Goal: Task Accomplishment & Management: Complete application form

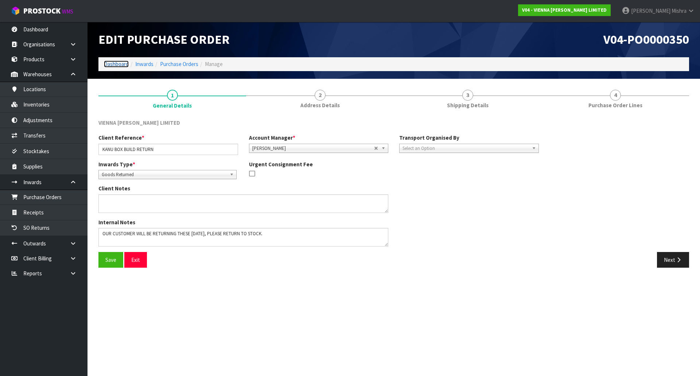
click at [115, 63] on link "Dashboard" at bounding box center [116, 63] width 25 height 7
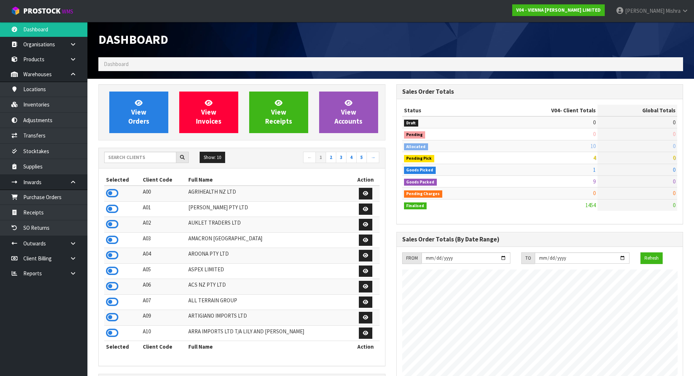
scroll to position [576, 298]
click at [146, 150] on div "Show: 10 5 10 25 50 ← 1 2 3 4 5 →" at bounding box center [242, 158] width 286 height 20
click at [139, 116] on span "View Orders" at bounding box center [138, 111] width 21 height 27
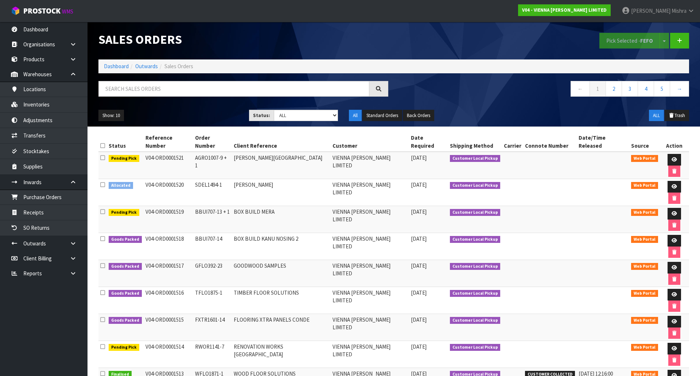
click at [210, 99] on div at bounding box center [243, 91] width 301 height 21
click at [274, 92] on input "text" at bounding box center [233, 89] width 271 height 16
type input "1506"
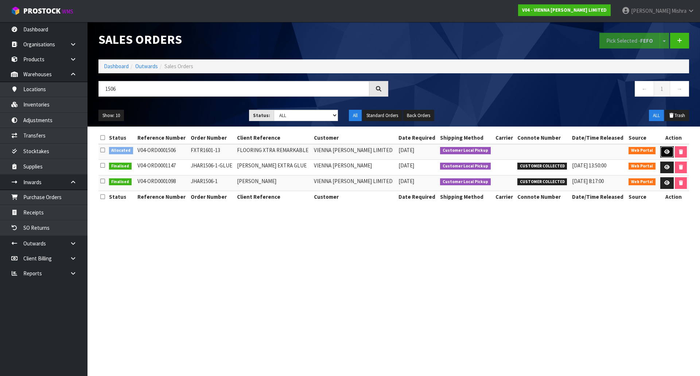
click at [661, 152] on link at bounding box center [666, 152] width 13 height 12
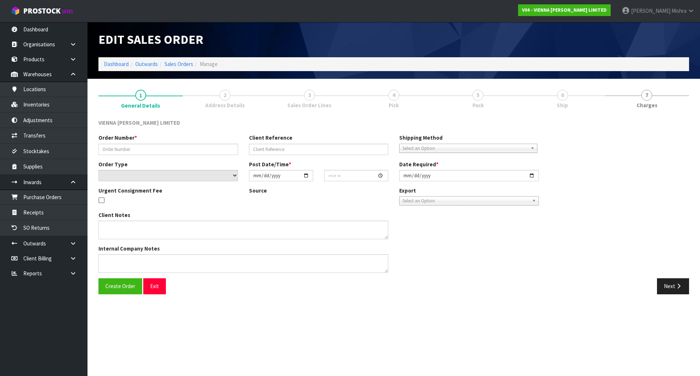
type input "FXTR1601-13"
type input "FLOORING XTRA REMARKABLE"
select select "number:0"
type input "[DATE]"
type input "14:22:00.000"
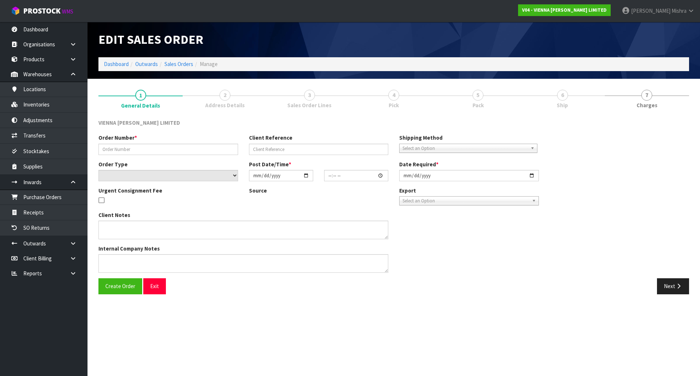
type input "[DATE]"
type textarea "FLOORING XTRA REMARKABLE"
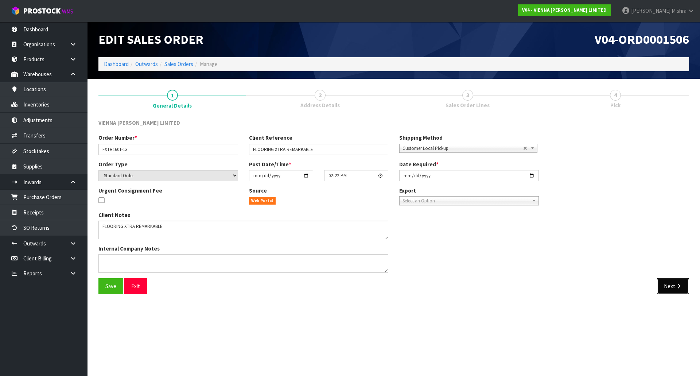
click at [678, 288] on icon "button" at bounding box center [678, 285] width 7 height 5
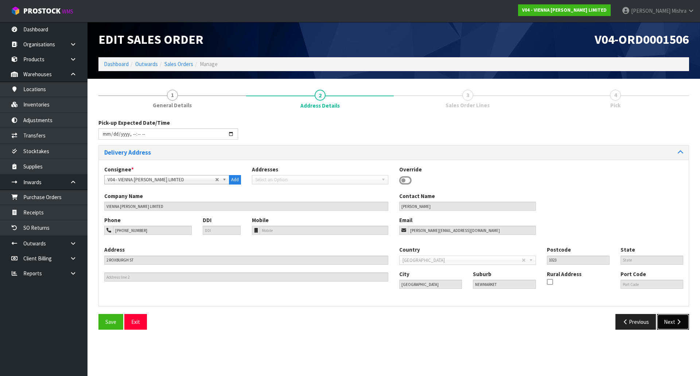
click at [666, 321] on button "Next" at bounding box center [673, 322] width 32 height 16
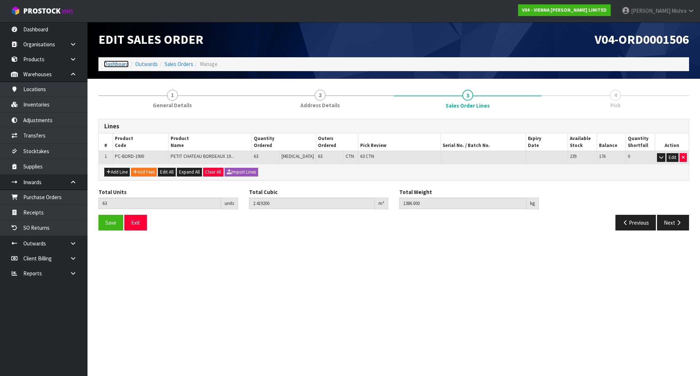
click at [106, 61] on link "Dashboard" at bounding box center [116, 63] width 25 height 7
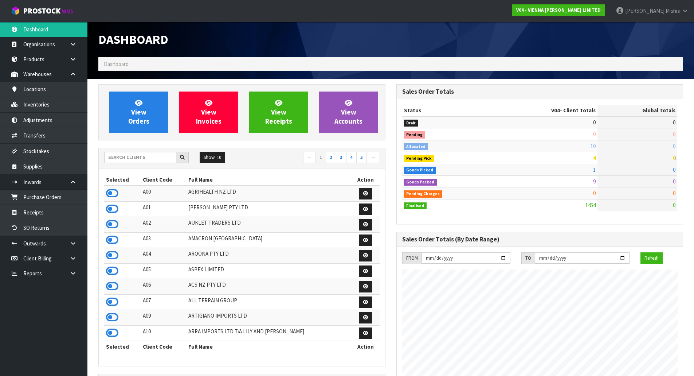
scroll to position [576, 298]
click at [131, 111] on link "View Orders" at bounding box center [138, 112] width 59 height 42
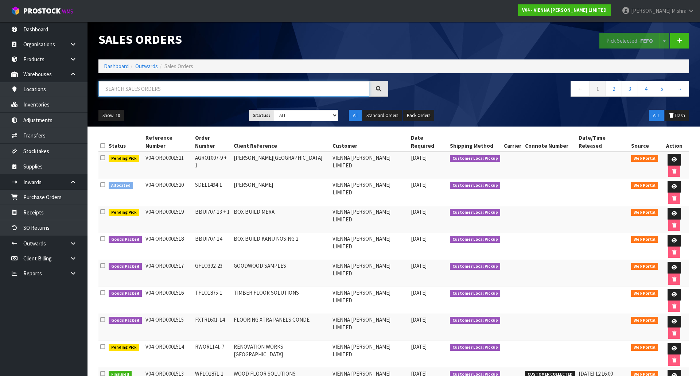
paste input "ORD0001506"
drag, startPoint x: 134, startPoint y: 86, endPoint x: 133, endPoint y: 90, distance: 3.8
click at [133, 90] on input "ORD0001506" at bounding box center [233, 89] width 271 height 16
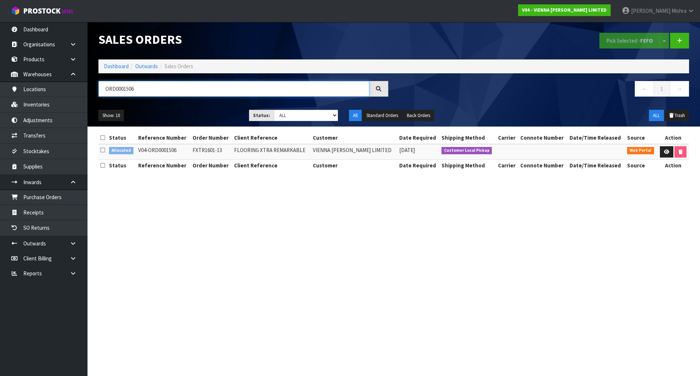
type input "ORD0001506"
click at [399, 151] on span "[DATE]" at bounding box center [407, 149] width 16 height 7
click at [124, 68] on link "Dashboard" at bounding box center [116, 66] width 25 height 7
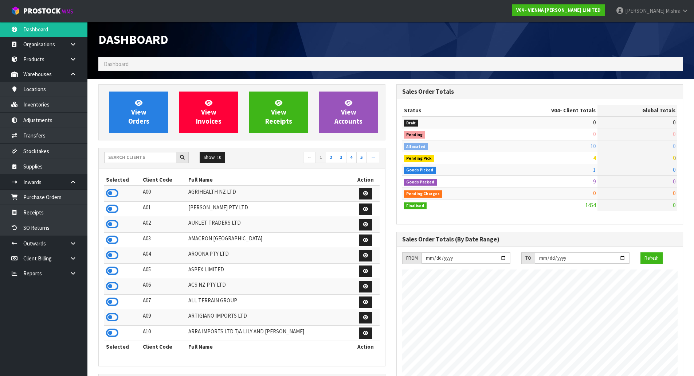
scroll to position [576, 298]
click at [141, 155] on input "text" at bounding box center [140, 157] width 72 height 11
type input "A13"
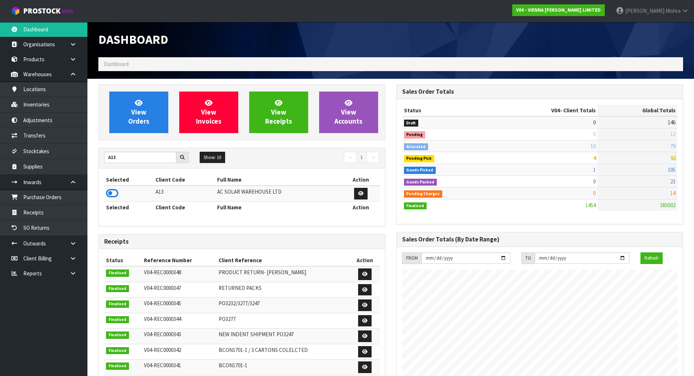
drag, startPoint x: 110, startPoint y: 192, endPoint x: 112, endPoint y: 185, distance: 7.2
click at [110, 192] on icon at bounding box center [112, 193] width 12 height 11
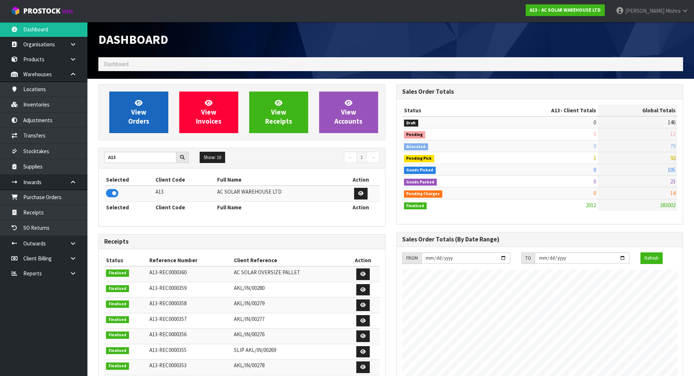
scroll to position [583, 298]
click at [141, 99] on icon at bounding box center [139, 102] width 8 height 7
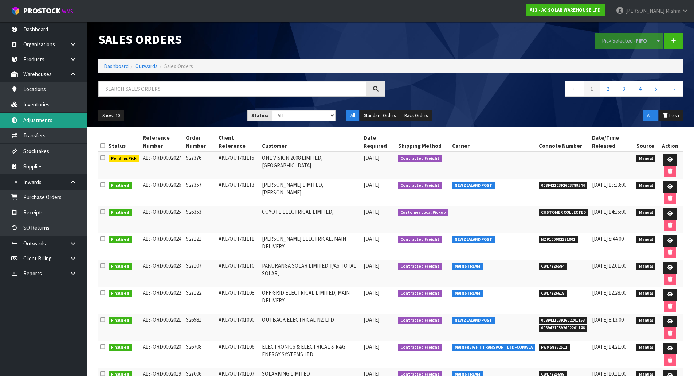
click at [63, 126] on link "Adjustments" at bounding box center [43, 120] width 87 height 15
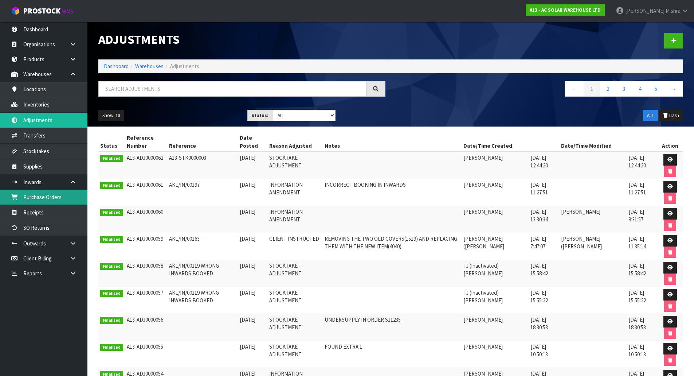
click at [44, 196] on link "Purchase Orders" at bounding box center [43, 196] width 87 height 15
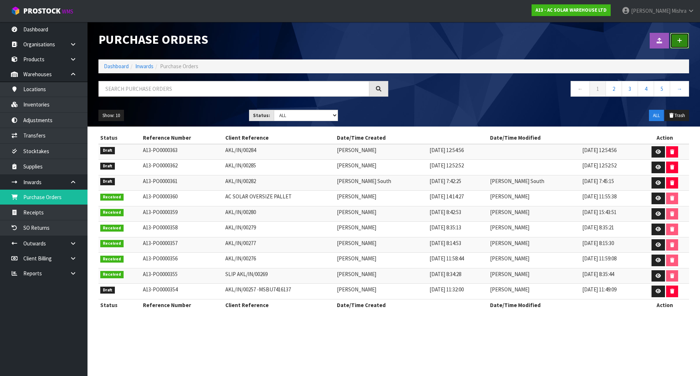
click at [680, 46] on link at bounding box center [679, 41] width 19 height 16
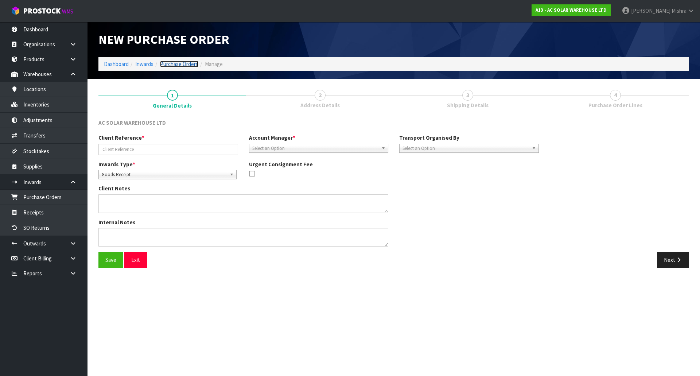
click at [165, 61] on link "Purchase Orders" at bounding box center [179, 63] width 38 height 7
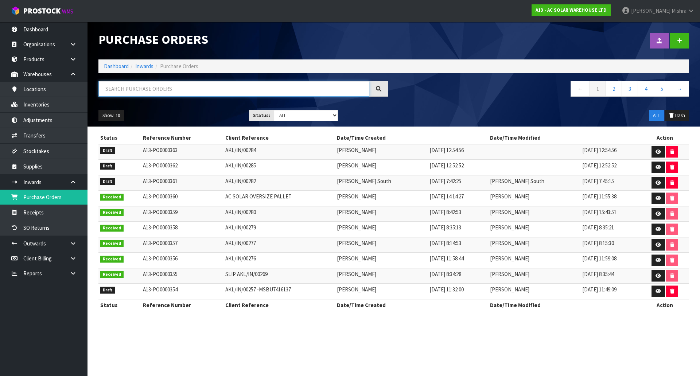
click at [294, 84] on input "text" at bounding box center [233, 89] width 271 height 16
paste input "AKL/IN/00286"
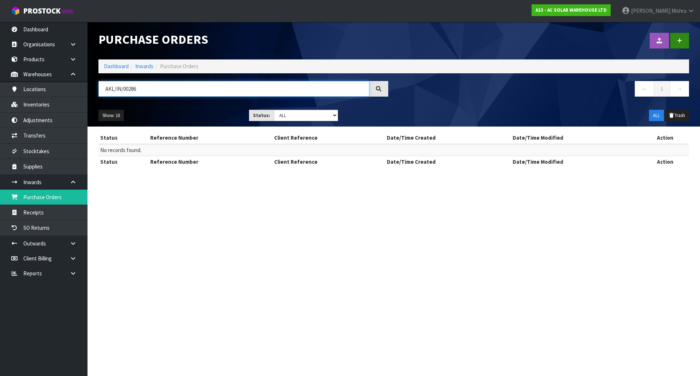
type input "AKL/IN/00286"
click at [678, 34] on link at bounding box center [679, 41] width 19 height 16
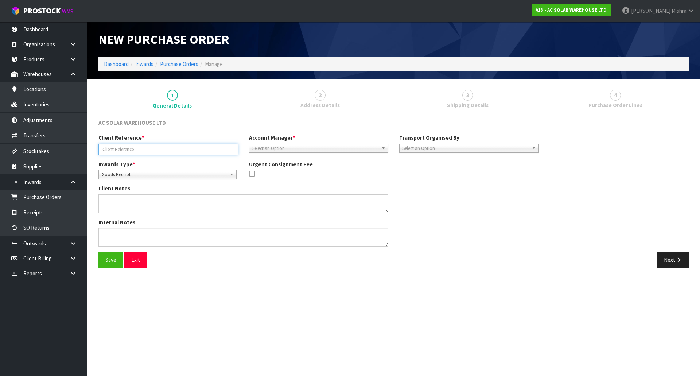
click at [213, 146] on input "text" at bounding box center [168, 149] width 140 height 11
paste input "AKL/IN/00286"
type input "AKL/IN/00286"
click at [333, 148] on span "Select an Option" at bounding box center [315, 148] width 126 height 9
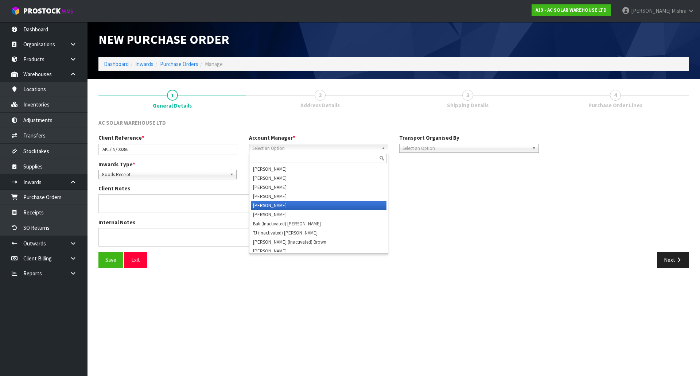
click at [300, 201] on li "[PERSON_NAME]" at bounding box center [319, 205] width 136 height 9
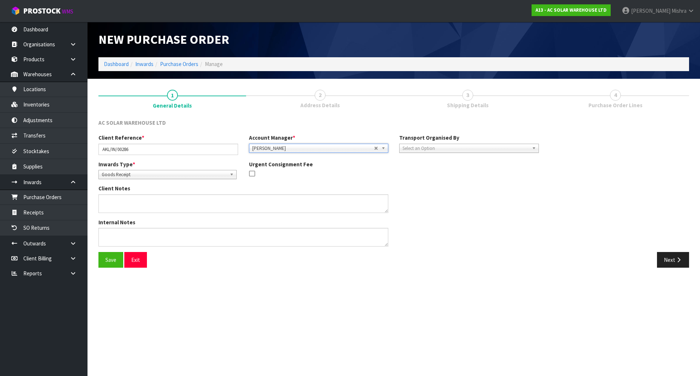
click at [424, 149] on span "Select an Option" at bounding box center [465, 148] width 126 height 9
click at [418, 185] on li "Client" at bounding box center [469, 187] width 136 height 9
click at [671, 264] on button "Next" at bounding box center [673, 260] width 32 height 16
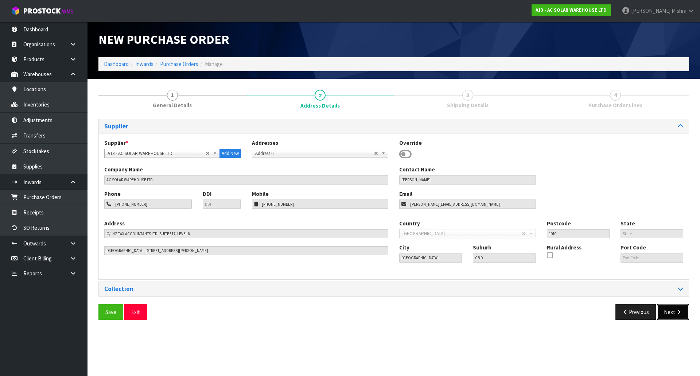
click at [663, 308] on button "Next" at bounding box center [673, 312] width 32 height 16
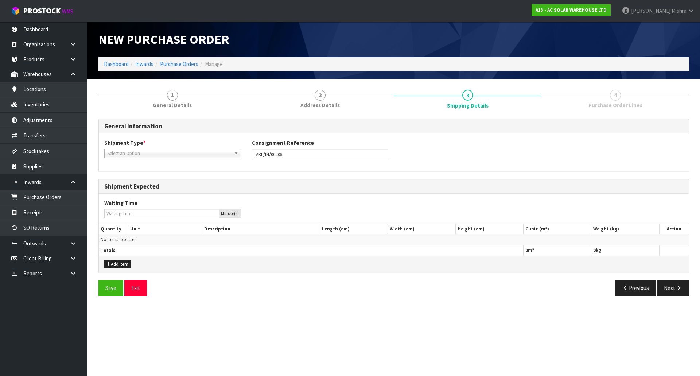
click at [206, 155] on span "Select an Option" at bounding box center [170, 153] width 124 height 9
click at [200, 176] on li "LCL National" at bounding box center [172, 173] width 133 height 9
click at [673, 284] on button "Next" at bounding box center [673, 288] width 32 height 16
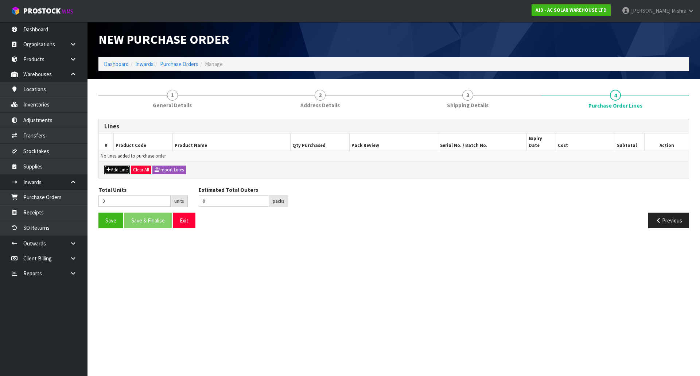
drag, startPoint x: 122, startPoint y: 162, endPoint x: 125, endPoint y: 158, distance: 5.4
click at [121, 165] on button "Add Line" at bounding box center [117, 169] width 26 height 9
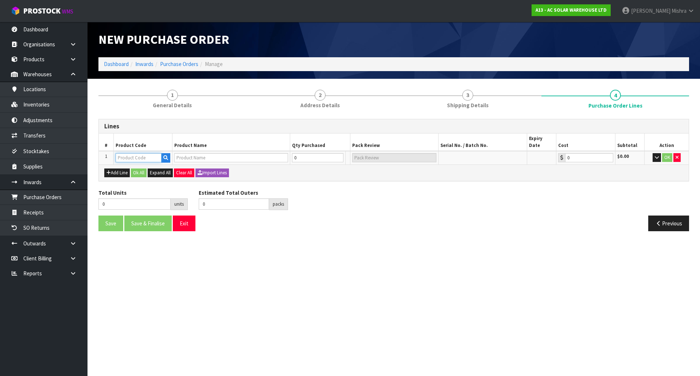
click at [135, 153] on input "text" at bounding box center [139, 157] width 46 height 9
type input "1564"
type input "SG5.0RS-ADA SUNGROW G3 5KW SINGLE PHASE INVERTER-TRIPLE MPPT WITH [PERSON_NAME]"
type input "0.00"
type input "1564"
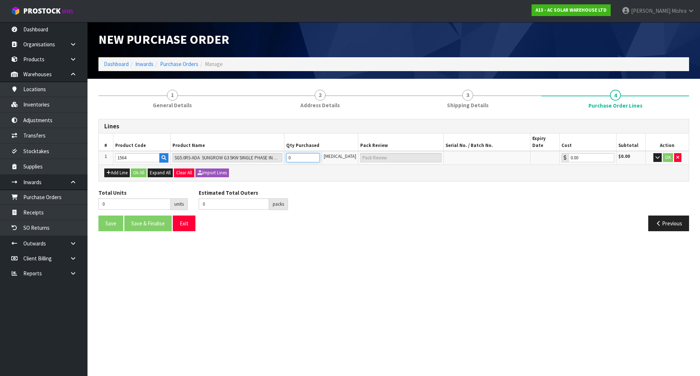
drag, startPoint x: 291, startPoint y: 151, endPoint x: 275, endPoint y: 145, distance: 16.9
click at [275, 151] on tr "1 1564 SG5.0RS-ADA SUNGROW G3 5KW SINGLE PHASE INVERTER-TRIPLE MPPT WITH [PERSO…" at bounding box center [394, 157] width 590 height 13
type input "1"
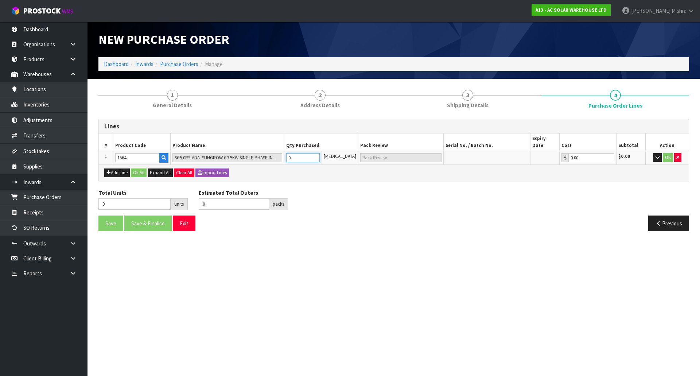
type input "1 CTN"
type input "1"
click at [145, 168] on button "Ok All" at bounding box center [139, 172] width 16 height 9
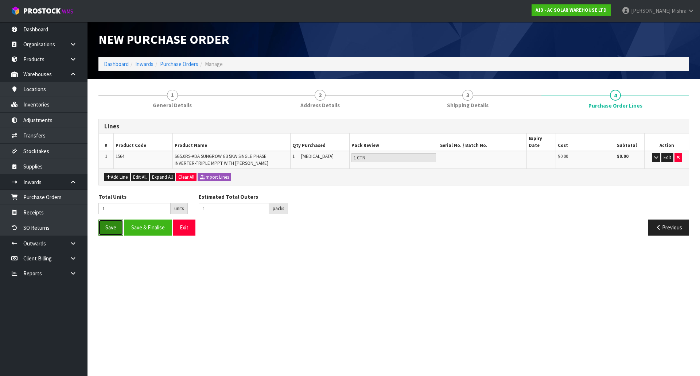
click at [105, 219] on button "Save" at bounding box center [110, 227] width 25 height 16
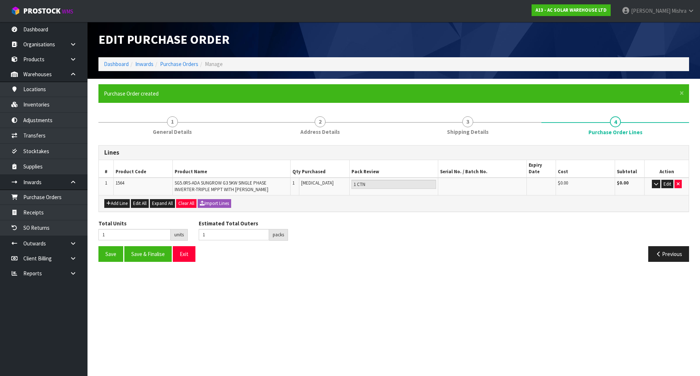
type input "0"
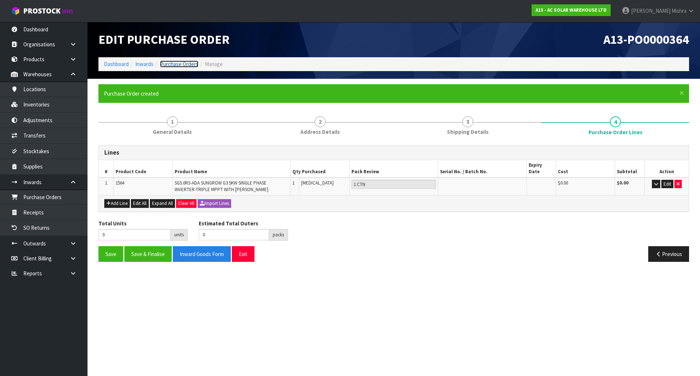
click at [165, 67] on link "Purchase Orders" at bounding box center [179, 63] width 38 height 7
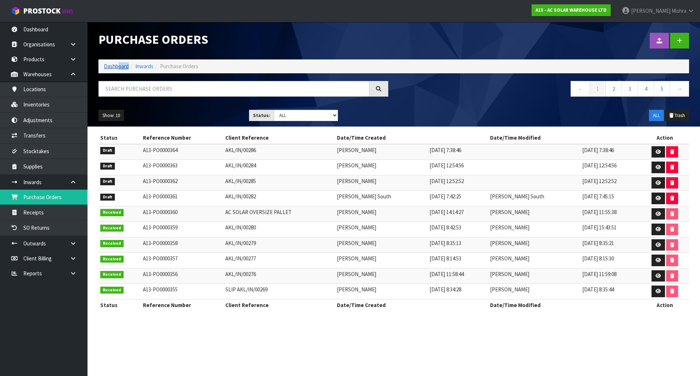
click at [118, 70] on ol "Dashboard Inwards Purchase Orders" at bounding box center [393, 65] width 590 height 13
click at [120, 63] on link "Dashboard" at bounding box center [116, 66] width 25 height 7
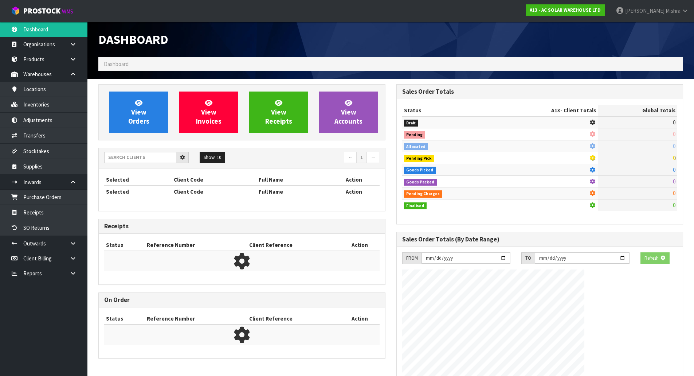
click at [121, 66] on span "Dashboard" at bounding box center [116, 63] width 25 height 7
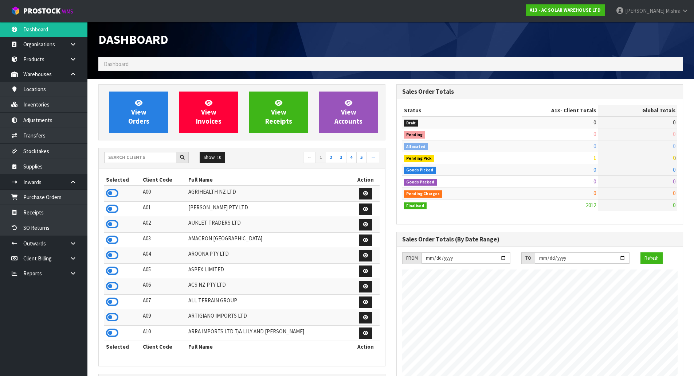
scroll to position [583, 298]
click at [128, 154] on input "text" at bounding box center [140, 157] width 72 height 11
type input "S11"
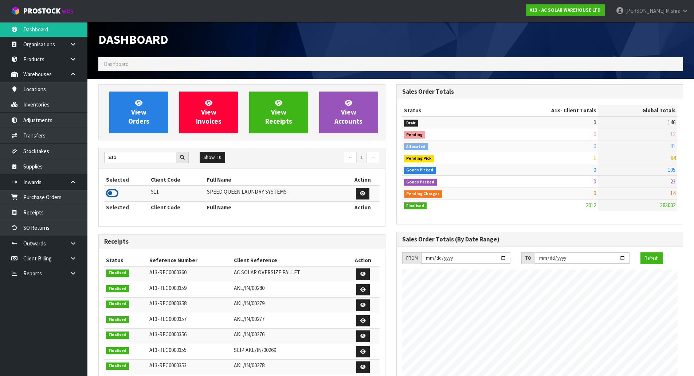
click at [114, 196] on icon at bounding box center [112, 193] width 12 height 11
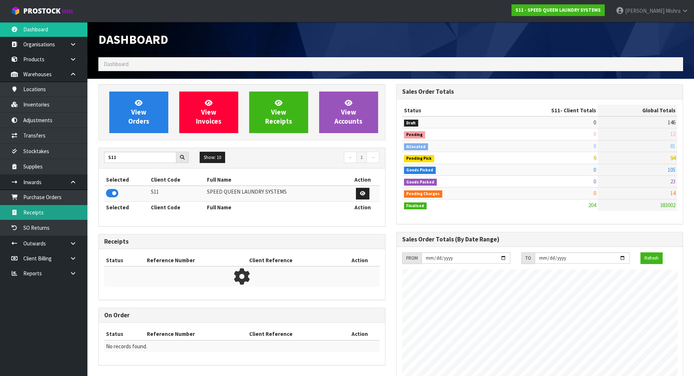
scroll to position [363970, 364118]
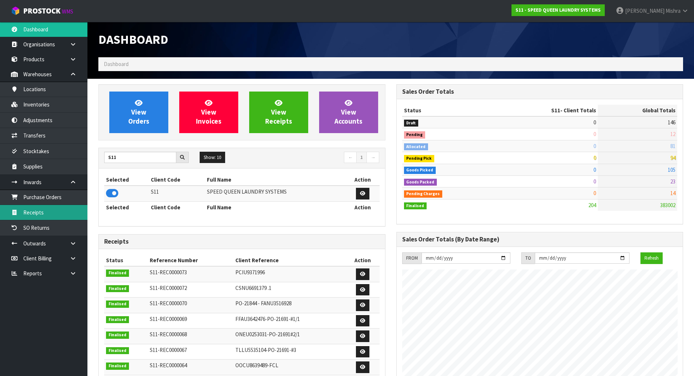
click at [58, 209] on link "Receipts" at bounding box center [43, 212] width 87 height 15
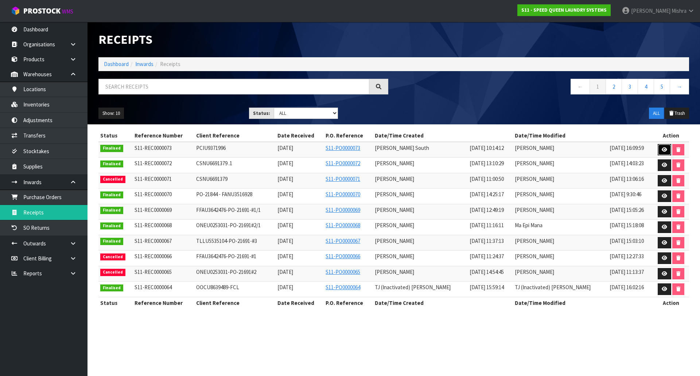
click at [662, 147] on icon at bounding box center [663, 149] width 5 height 5
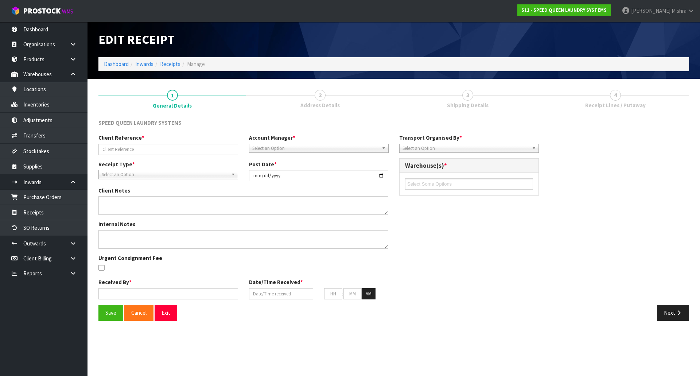
type input "PCIU9371996"
type input "[DATE]"
type input "[PERSON_NAME]"
type input "[DATE]"
type input "10"
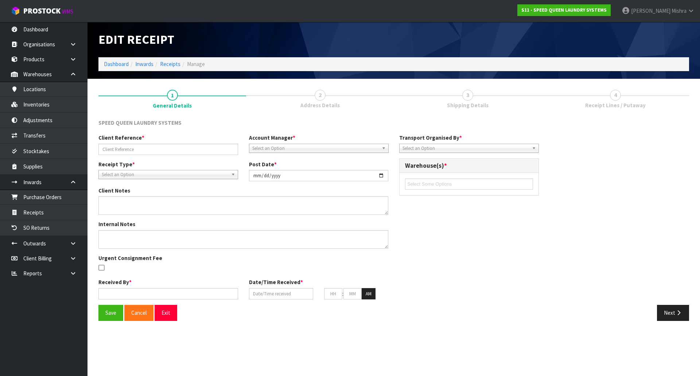
type input "14"
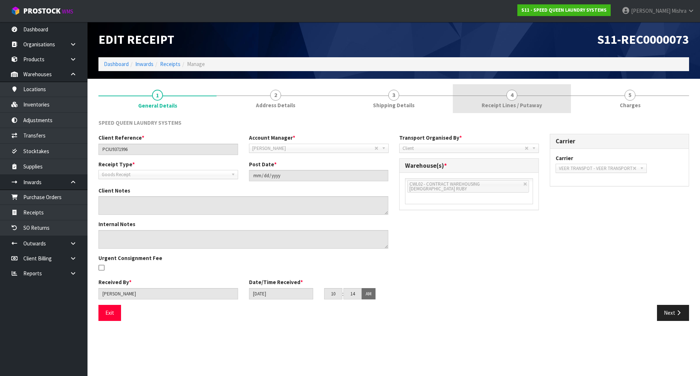
click at [503, 98] on link "4 Receipt Lines / Putaway" at bounding box center [512, 98] width 118 height 29
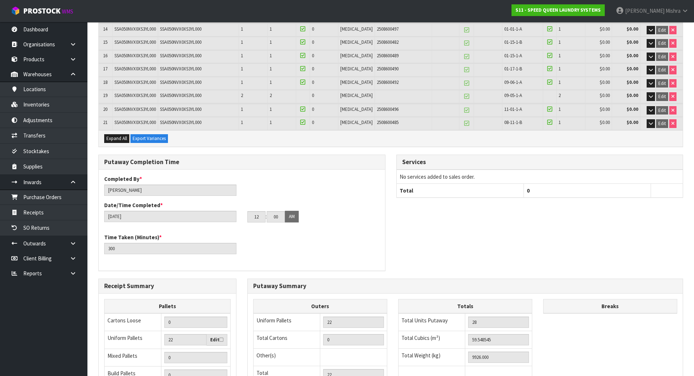
scroll to position [364, 0]
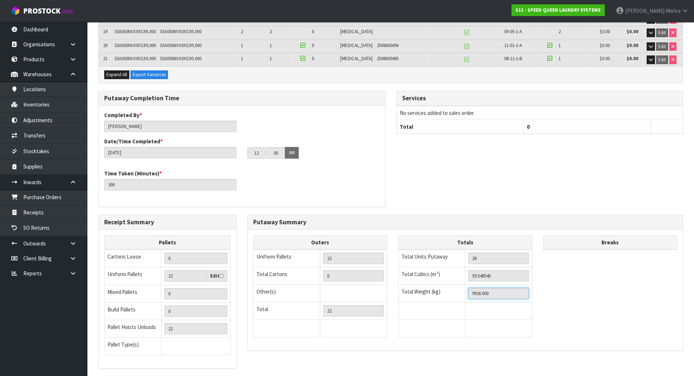
drag, startPoint x: 501, startPoint y: 299, endPoint x: 428, endPoint y: 302, distance: 72.6
click at [428, 302] on tbody "Total Units Putaway 28 Total Cubics (m³) 59.548545 Total Weight (kg) 9926.000" at bounding box center [465, 293] width 134 height 88
click at [514, 275] on input "59.548545" at bounding box center [498, 275] width 61 height 11
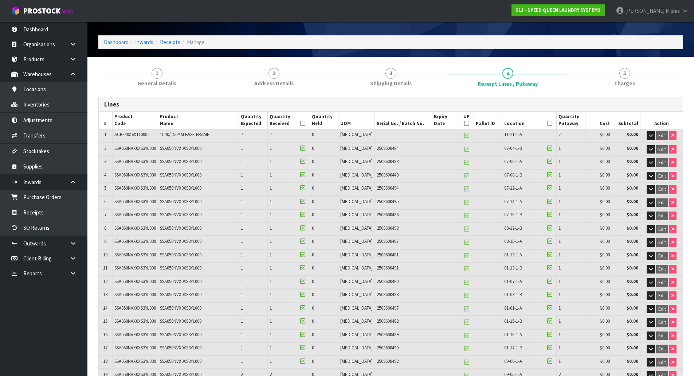
scroll to position [0, 0]
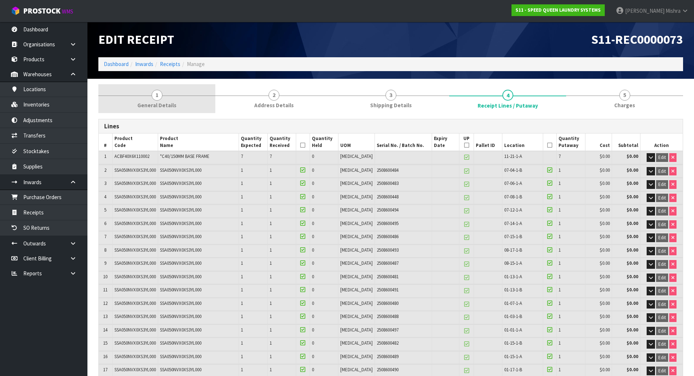
drag, startPoint x: 137, startPoint y: 105, endPoint x: 143, endPoint y: 90, distance: 16.9
click at [137, 105] on link "1 General Details" at bounding box center [156, 98] width 117 height 29
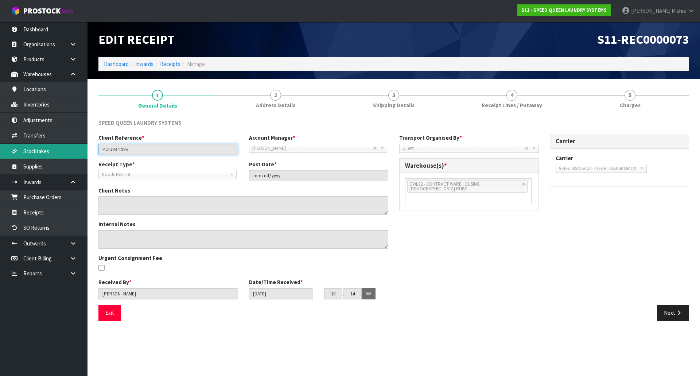
drag, startPoint x: 139, startPoint y: 152, endPoint x: 52, endPoint y: 152, distance: 87.1
click at [52, 152] on body "Toggle navigation ProStock WMS S11 - SPEED QUEEN LAUNDRY SYSTEMS [PERSON_NAME] …" at bounding box center [350, 188] width 700 height 376
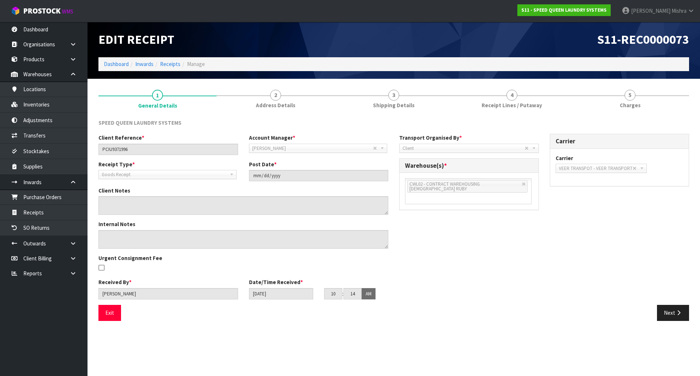
drag, startPoint x: 507, startPoint y: 107, endPoint x: 264, endPoint y: 148, distance: 246.1
click at [507, 107] on span "Receipt Lines / Putaway" at bounding box center [511, 105] width 60 height 8
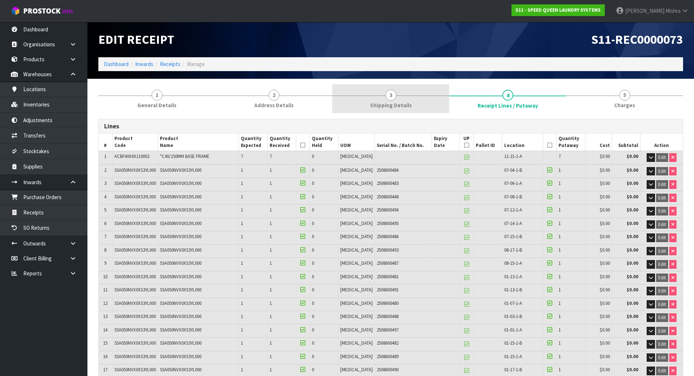
click at [382, 91] on link "3 Shipping Details" at bounding box center [390, 98] width 117 height 29
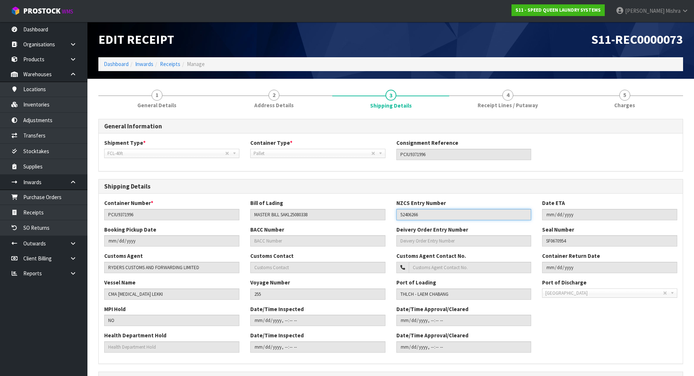
drag, startPoint x: 452, startPoint y: 218, endPoint x: 382, endPoint y: 215, distance: 69.7
click at [382, 215] on div "Container Number * PCIU9371996 [PERSON_NAME] of Lading MASTER BILL SAKL25080338…" at bounding box center [391, 212] width 584 height 26
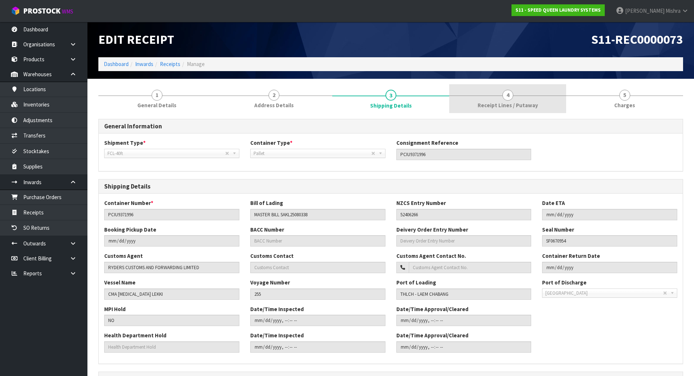
drag, startPoint x: 500, startPoint y: 105, endPoint x: 512, endPoint y: 112, distance: 14.4
click at [500, 105] on span "Receipt Lines / Putaway" at bounding box center [508, 105] width 60 height 8
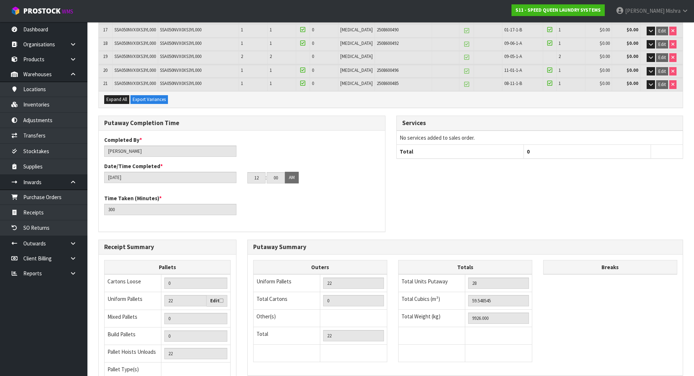
scroll to position [409, 0]
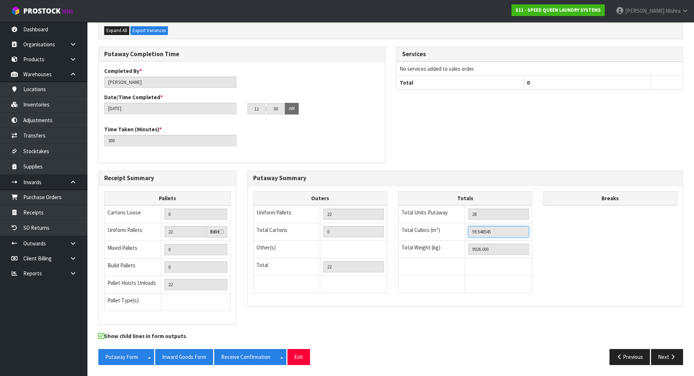
drag, startPoint x: 501, startPoint y: 231, endPoint x: 368, endPoint y: 238, distance: 133.9
click at [368, 238] on div "Outers Uniform Pallets 22 Total Cartons 0 Other(s) Bag x 0 Bar x 0 Basket x 0 B…" at bounding box center [465, 246] width 435 height 110
click at [484, 247] on input "9926.000" at bounding box center [498, 248] width 61 height 11
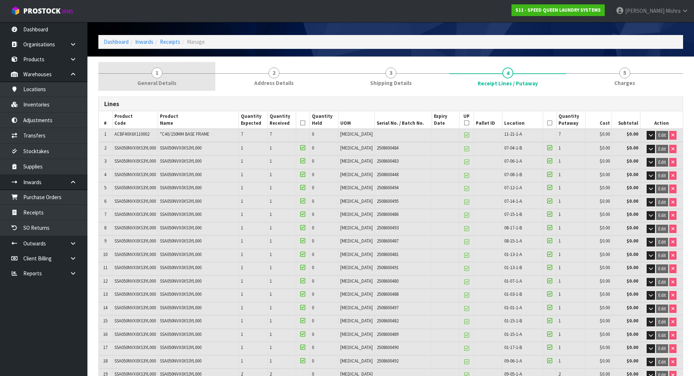
scroll to position [0, 0]
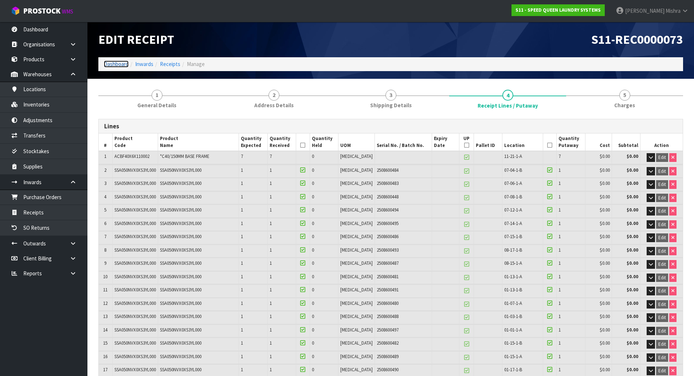
click at [125, 63] on link "Dashboard" at bounding box center [116, 63] width 25 height 7
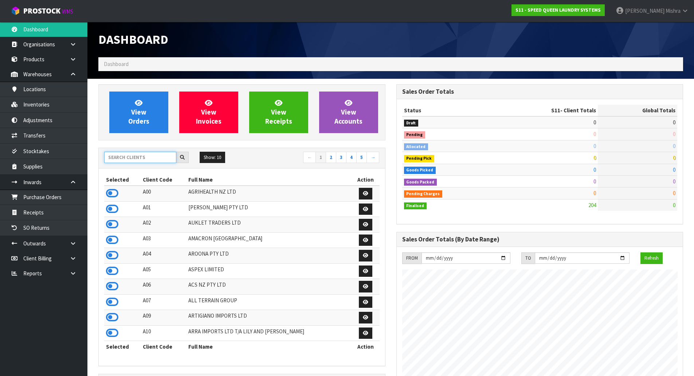
scroll to position [363961, 364118]
click at [134, 159] on input "text" at bounding box center [140, 157] width 72 height 11
type input "V04"
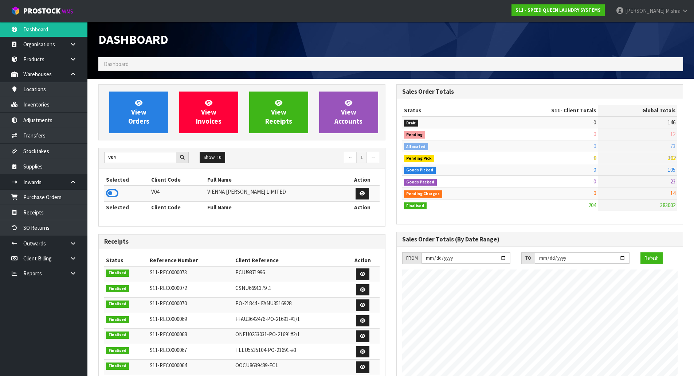
click at [118, 195] on td at bounding box center [126, 193] width 45 height 16
click at [117, 189] on icon at bounding box center [112, 193] width 12 height 11
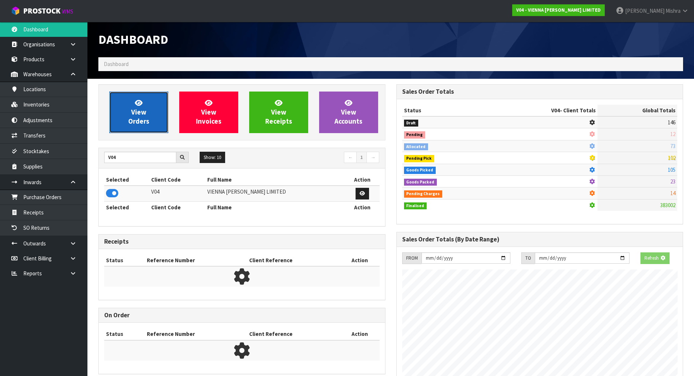
click at [141, 131] on link "View Orders" at bounding box center [138, 112] width 59 height 42
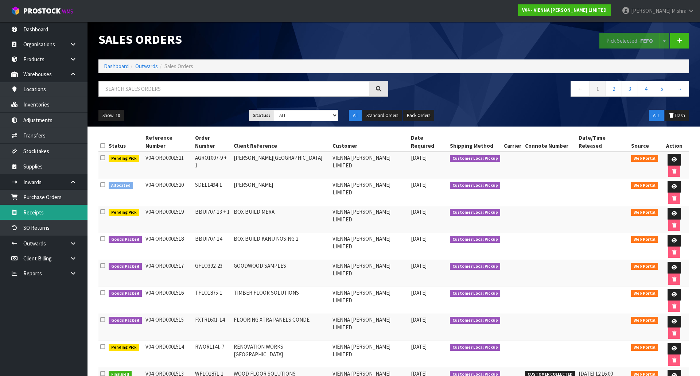
click at [59, 208] on link "Receipts" at bounding box center [43, 212] width 87 height 15
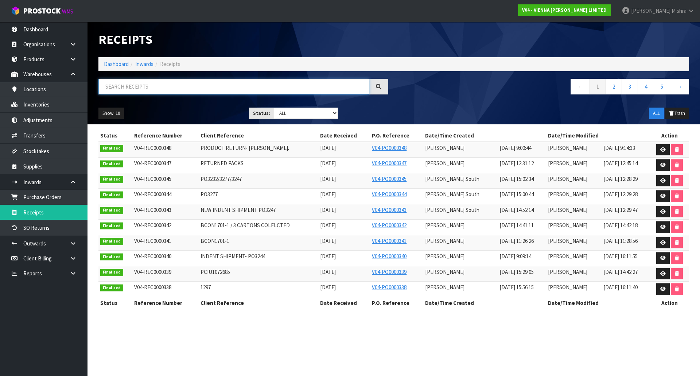
click at [201, 83] on input "text" at bounding box center [233, 87] width 271 height 16
type input "MRKU"
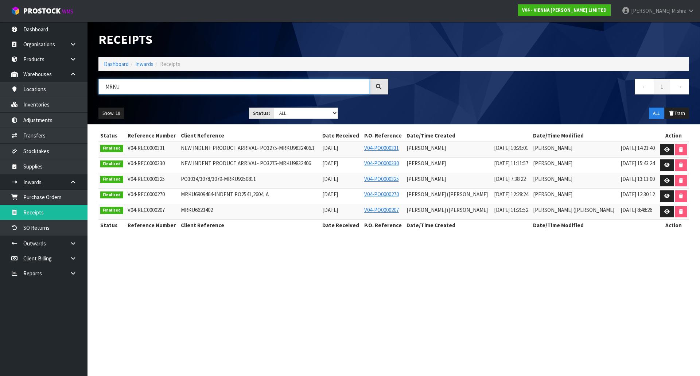
drag, startPoint x: 155, startPoint y: 86, endPoint x: 94, endPoint y: 88, distance: 60.2
click at [94, 88] on div "MRKU" at bounding box center [243, 89] width 301 height 21
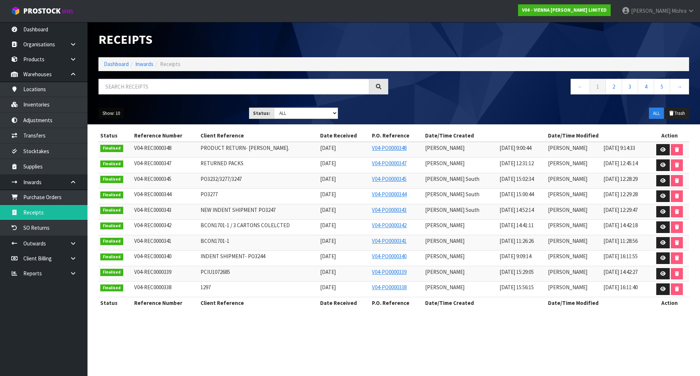
click at [108, 115] on button "Show: 10" at bounding box center [111, 114] width 26 height 12
click at [109, 149] on link "25" at bounding box center [128, 147] width 58 height 10
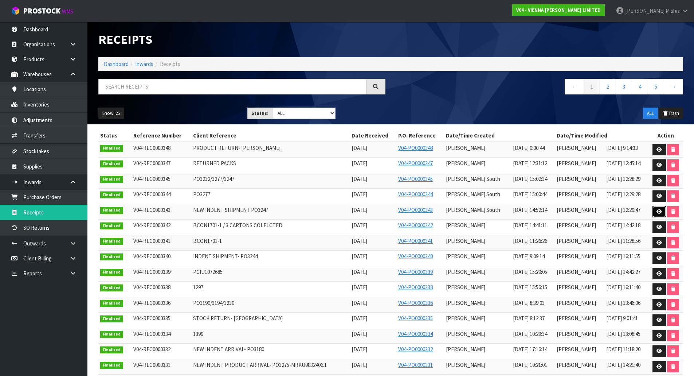
click at [660, 211] on icon at bounding box center [659, 211] width 5 height 5
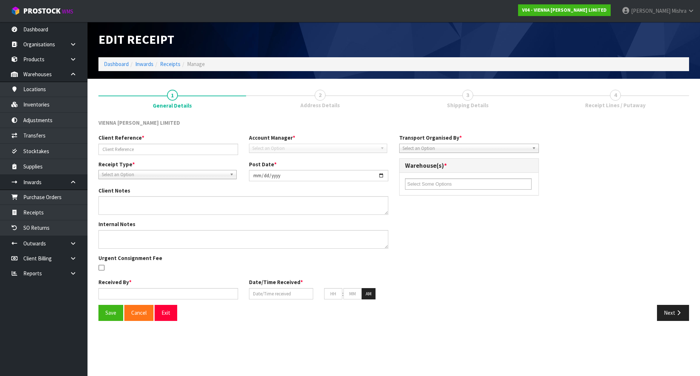
type input "NEW INDENT SHIPMENT PO3247"
type input "[DATE]"
type textarea "ALL CAME IN SAME CONTAINER, CLIENT RESPONDED BOOKING SEPARATELY"
type input "[PERSON_NAME] South"
type input "[DATE]"
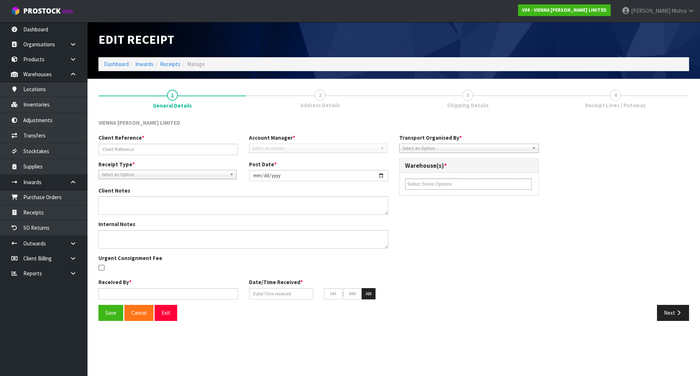
type input "10"
type input "00"
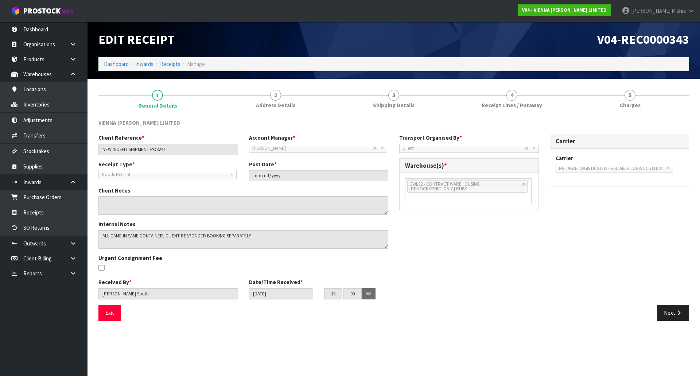
click at [175, 68] on ol "Dashboard Inwards Receipts Manage" at bounding box center [393, 63] width 590 height 13
click at [172, 65] on link "Receipts" at bounding box center [170, 63] width 20 height 7
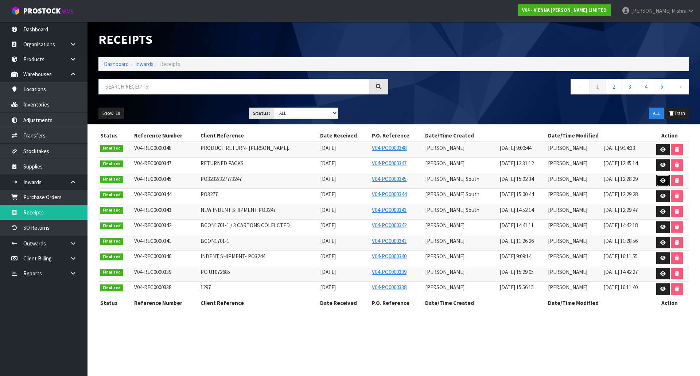
click at [665, 177] on link at bounding box center [662, 181] width 13 height 12
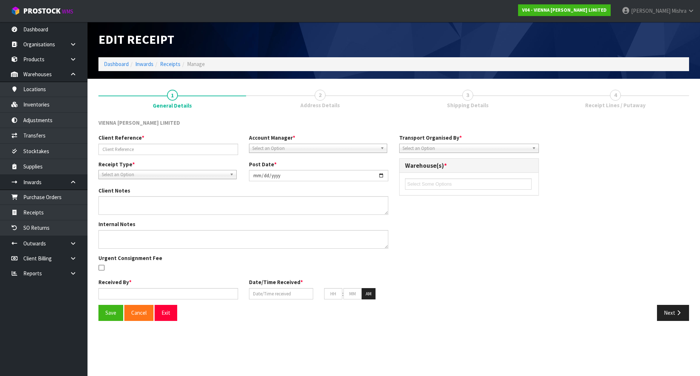
type input "PO3232/3277/3247"
type input "[DATE]"
type textarea "CAME IN CONTAINER MRKU7488020"
type input "[PERSON_NAME]"
type input "[DATE]"
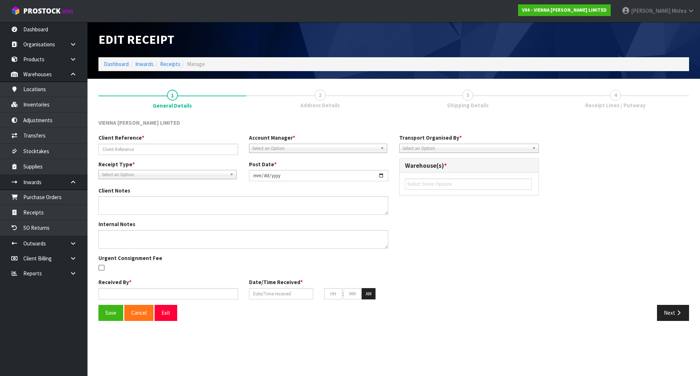
type input "10"
type input "00"
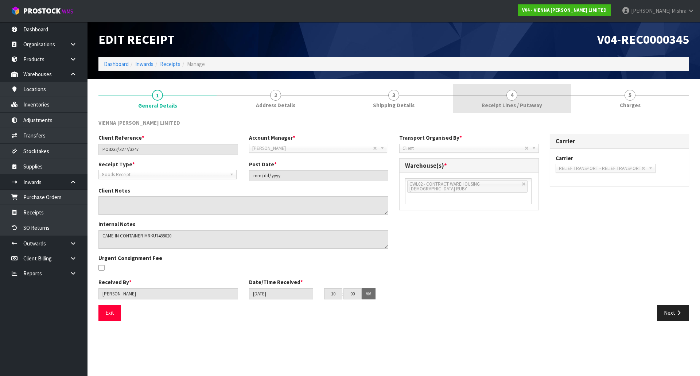
click at [514, 96] on span "4" at bounding box center [511, 95] width 11 height 11
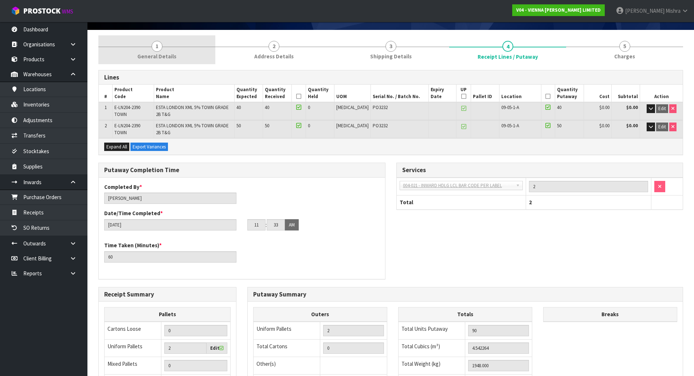
scroll to position [36, 0]
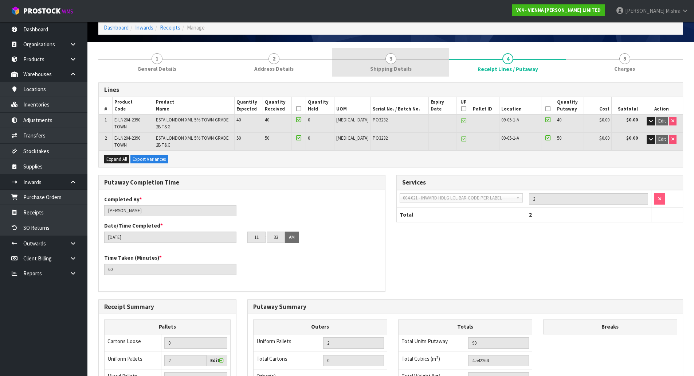
click at [412, 59] on link "3 Shipping Details" at bounding box center [390, 62] width 117 height 29
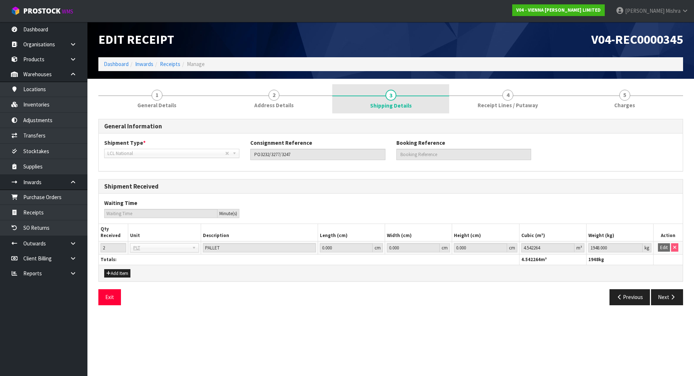
scroll to position [0, 0]
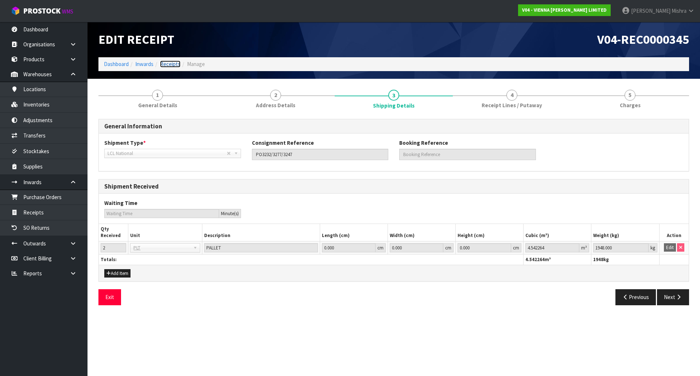
click at [171, 63] on link "Receipts" at bounding box center [170, 63] width 20 height 7
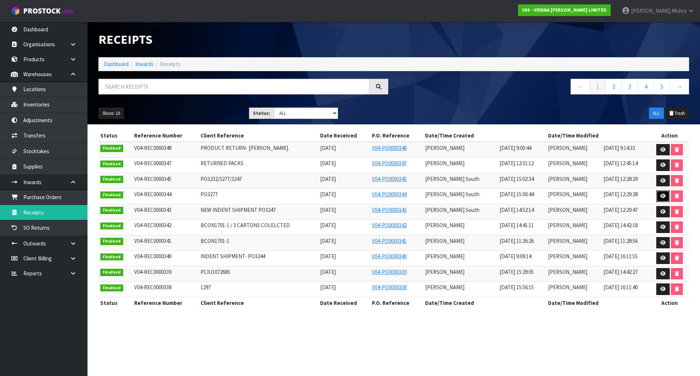
click at [660, 196] on icon at bounding box center [662, 196] width 5 height 5
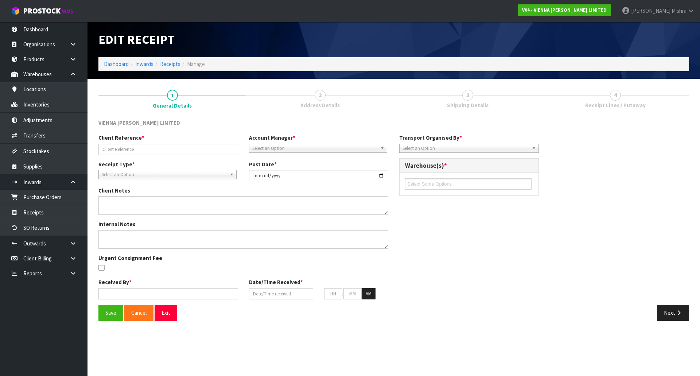
type input "PO3277"
type input "[DATE]"
type textarea "CAME IN CONTAINER WITH MRKU7488020"
type input "[PERSON_NAME]"
type input "[DATE]"
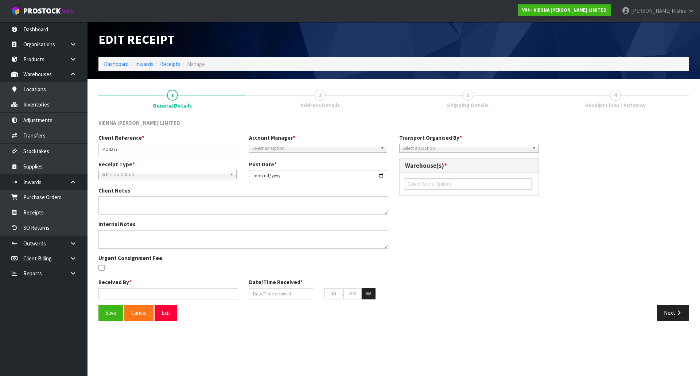
type input "10"
type input "00"
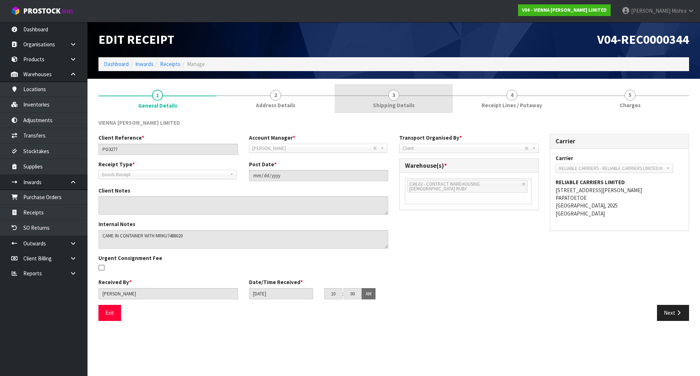
click at [390, 89] on link "3 Shipping Details" at bounding box center [394, 98] width 118 height 29
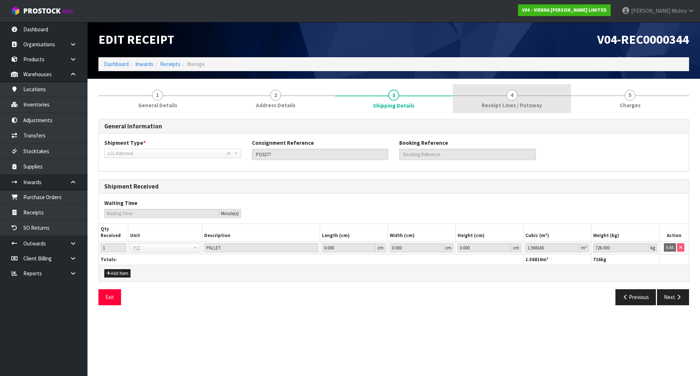
click at [505, 101] on span "Receipt Lines / Putaway" at bounding box center [511, 105] width 60 height 8
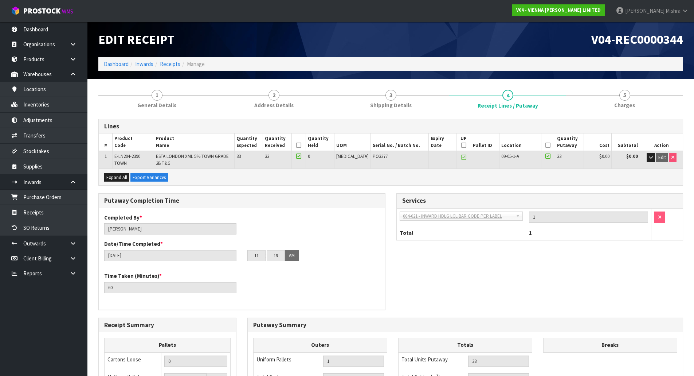
scroll to position [146, 0]
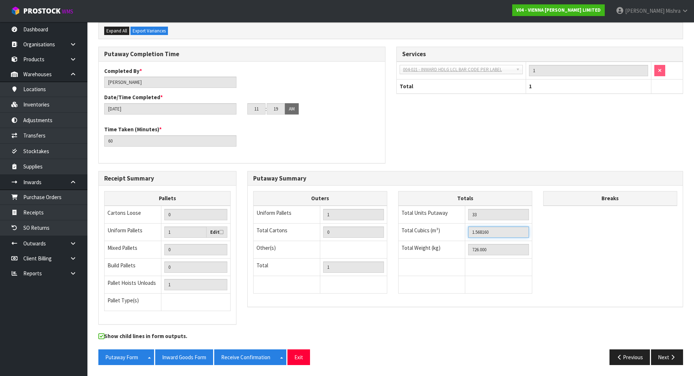
drag, startPoint x: 500, startPoint y: 236, endPoint x: 462, endPoint y: 236, distance: 38.6
click at [462, 236] on tr "Total Cubics (m³) 1.568160" at bounding box center [465, 231] width 134 height 17
click at [474, 254] on input "726.000" at bounding box center [498, 249] width 61 height 11
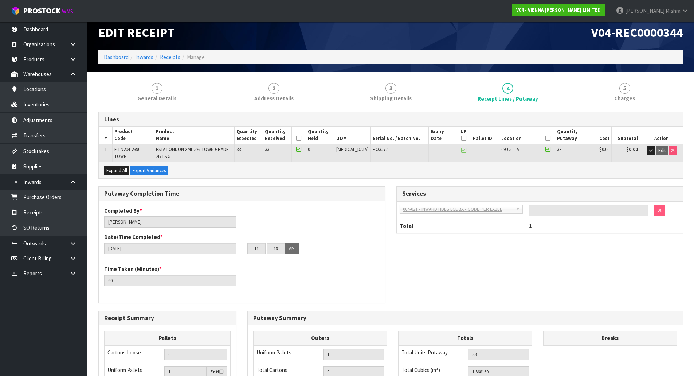
scroll to position [1, 0]
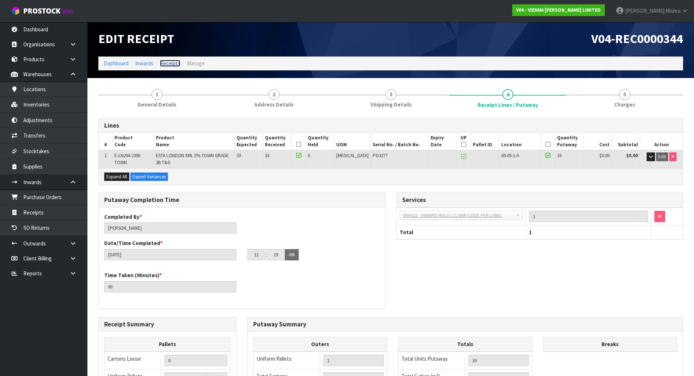
click at [172, 66] on link "Receipts" at bounding box center [170, 63] width 20 height 7
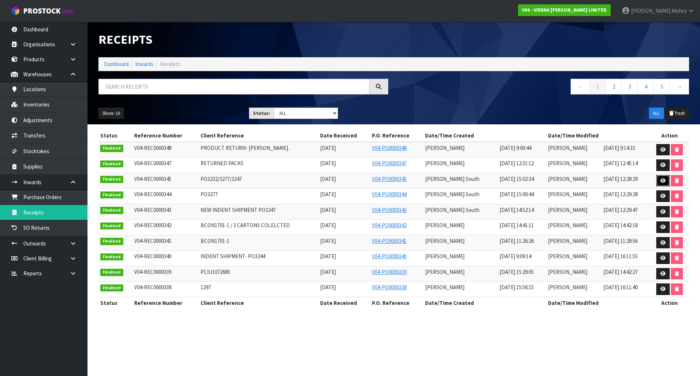
click at [664, 175] on link at bounding box center [662, 181] width 13 height 12
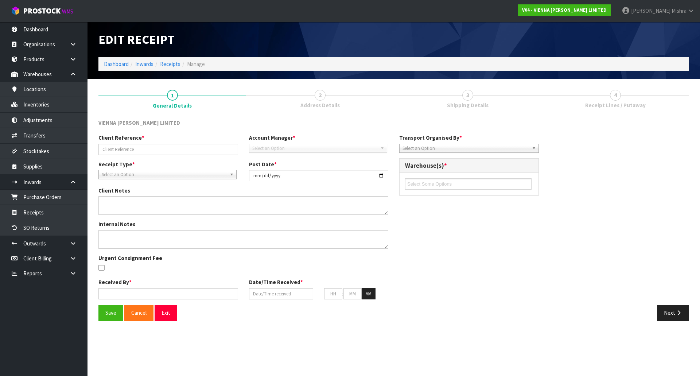
type input "PO3232/3277/3247"
type input "[DATE]"
type textarea "CAME IN CONTAINER MRKU7488020"
type input "[PERSON_NAME]"
type input "[DATE]"
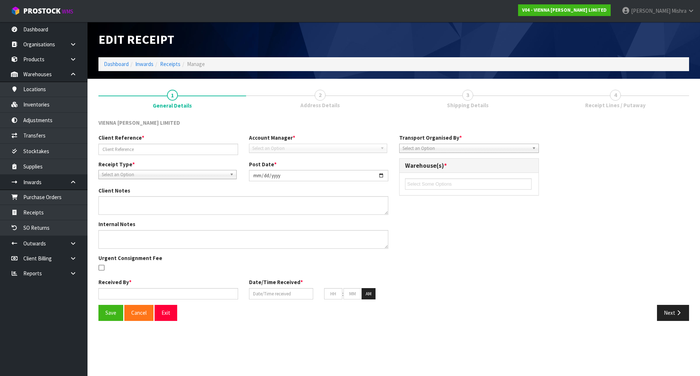
type input "10"
type input "00"
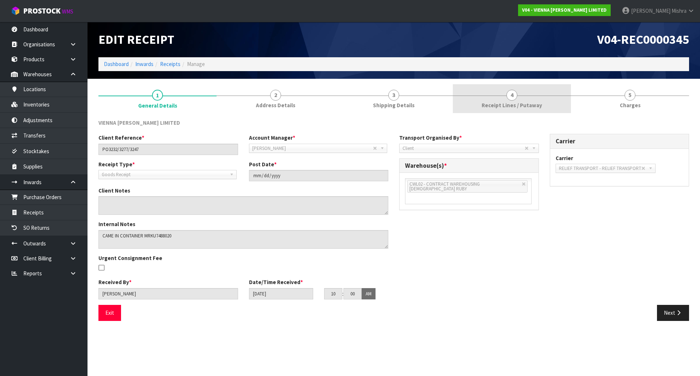
click at [547, 99] on link "4 Receipt Lines / Putaway" at bounding box center [512, 98] width 118 height 29
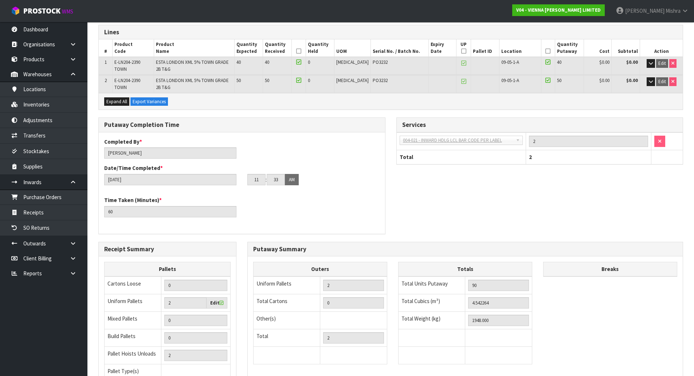
scroll to position [165, 0]
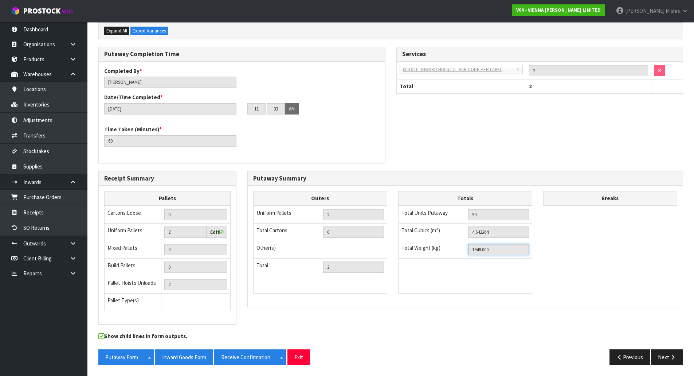
drag, startPoint x: 497, startPoint y: 250, endPoint x: 466, endPoint y: 250, distance: 31.3
click at [466, 250] on td "1948.000" at bounding box center [498, 249] width 67 height 17
drag, startPoint x: 501, startPoint y: 234, endPoint x: 434, endPoint y: 236, distance: 67.4
click at [434, 236] on tr "Total Cubics (m³) 4.542264" at bounding box center [465, 231] width 134 height 17
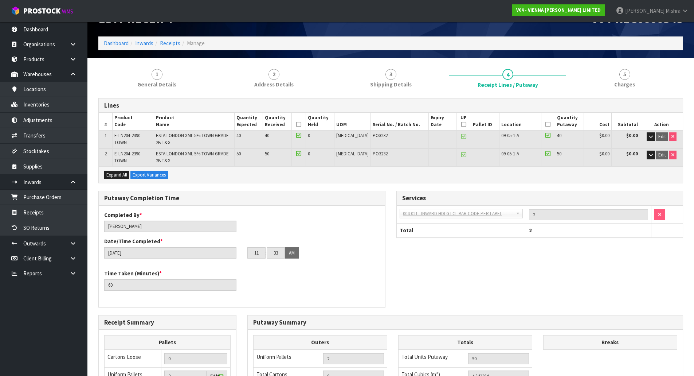
scroll to position [19, 0]
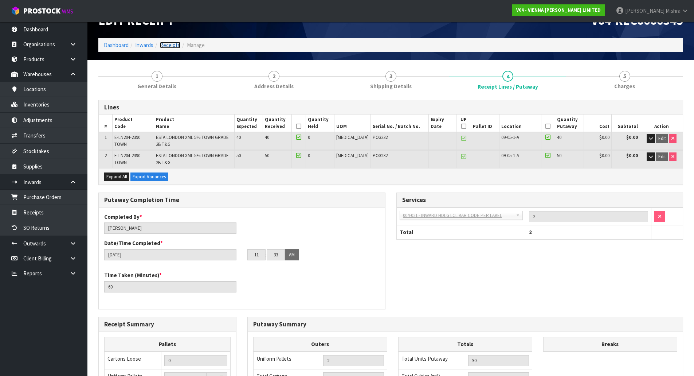
click at [171, 44] on link "Receipts" at bounding box center [170, 45] width 20 height 7
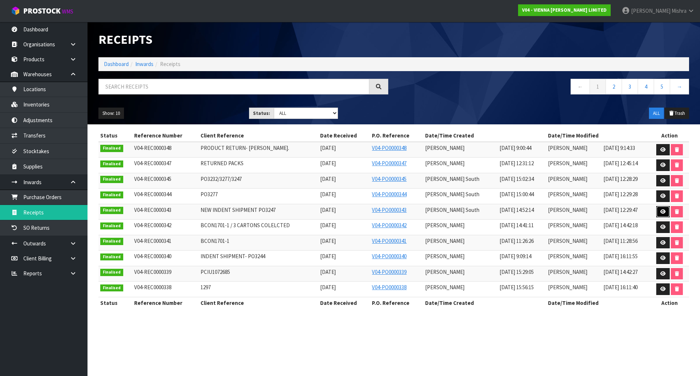
click at [657, 213] on link at bounding box center [662, 212] width 13 height 12
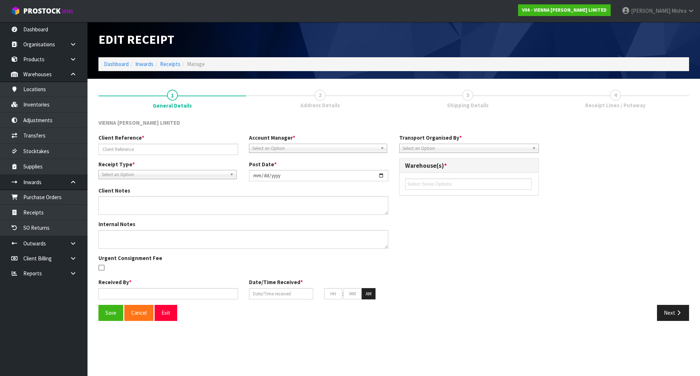
type input "NEW INDENT SHIPMENT PO3247"
type input "[DATE]"
type textarea "ALL CAME IN SAME CONTAINER, CLIENT RESPONDED BOOKING SEPARATELY"
type input "[PERSON_NAME] South"
type input "[DATE]"
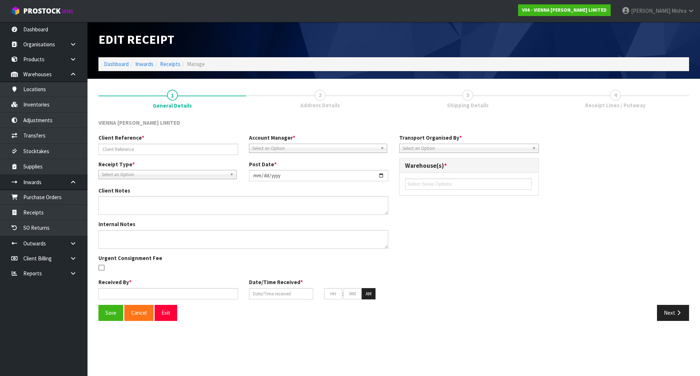
type input "10"
type input "00"
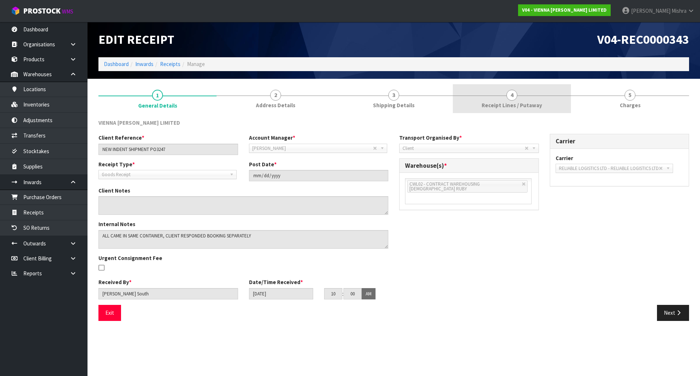
click at [526, 99] on link "4 Receipt Lines / Putaway" at bounding box center [512, 98] width 118 height 29
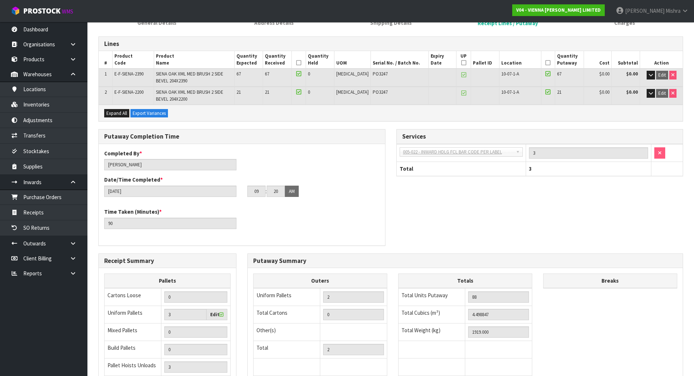
scroll to position [109, 0]
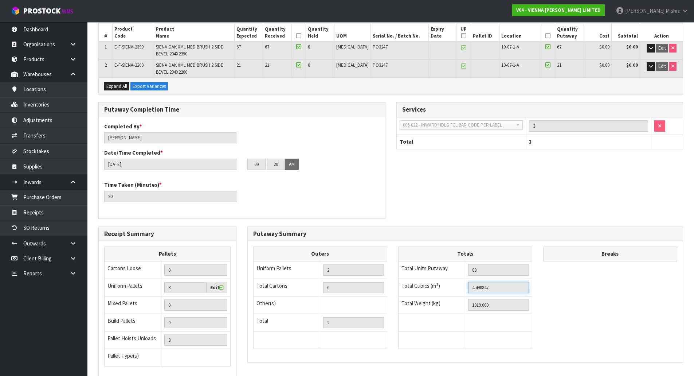
drag, startPoint x: 505, startPoint y: 286, endPoint x: 385, endPoint y: 271, distance: 121.1
click at [385, 271] on div "Outers Uniform Pallets 2 Total Cartons 0 Other(s) Bag x 0 Bar x 0 Basket x 0 Bi…" at bounding box center [465, 301] width 435 height 110
drag, startPoint x: 495, startPoint y: 307, endPoint x: 448, endPoint y: 305, distance: 46.7
click at [448, 305] on tr "Total Weight (kg) 1919.000" at bounding box center [465, 304] width 134 height 17
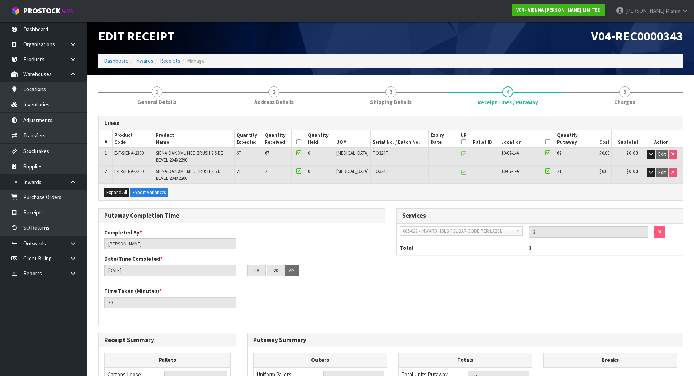
scroll to position [0, 0]
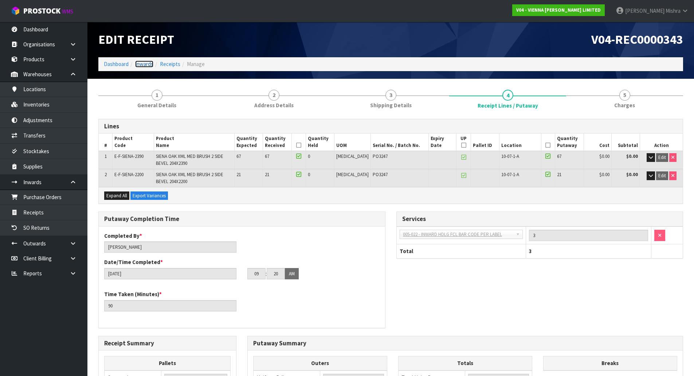
click at [146, 63] on link "Inwards" at bounding box center [144, 63] width 18 height 7
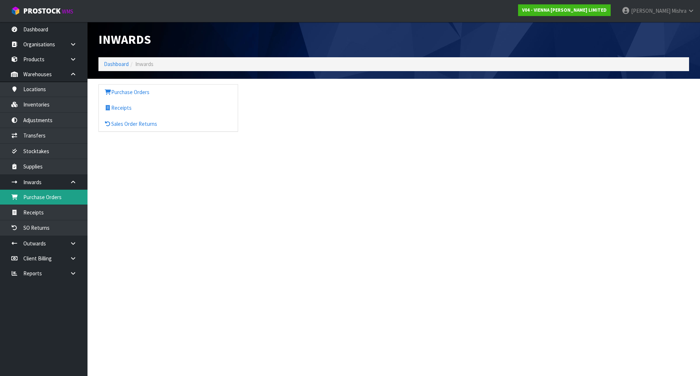
click at [35, 195] on link "Purchase Orders" at bounding box center [43, 196] width 87 height 15
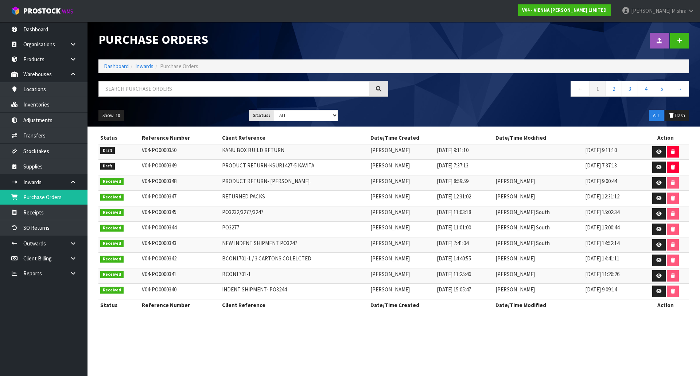
click at [259, 166] on td "PRODUCT RETURN-KSUR1427-5 KAVITA" at bounding box center [294, 168] width 148 height 16
copy tr "PRODUCT RETURN-KSUR1427-5 KAVITA"
click at [119, 66] on link "Dashboard" at bounding box center [116, 66] width 25 height 7
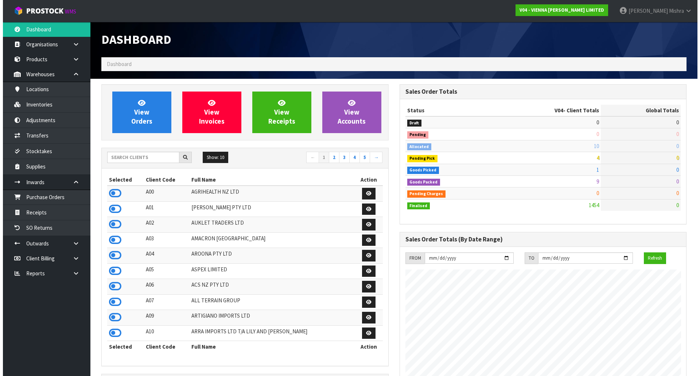
scroll to position [576, 298]
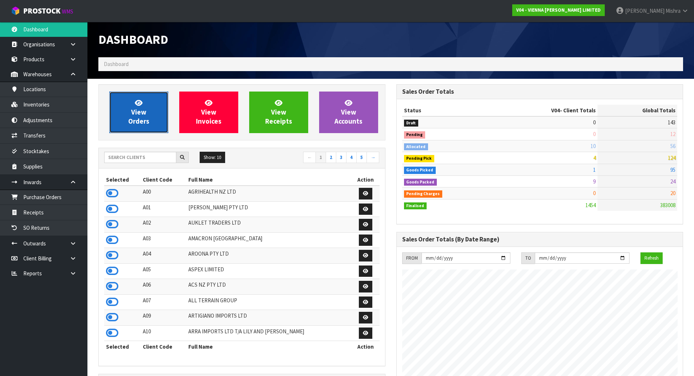
click at [154, 116] on link "View Orders" at bounding box center [138, 112] width 59 height 42
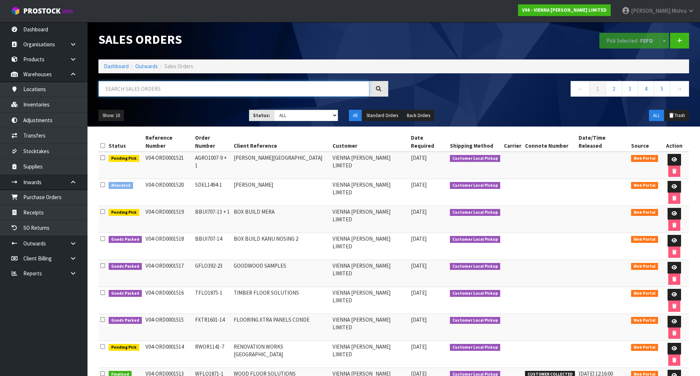
click at [182, 90] on input "text" at bounding box center [233, 89] width 271 height 16
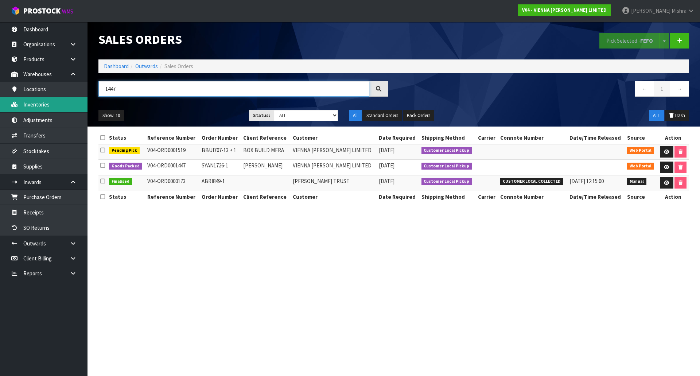
drag, startPoint x: 180, startPoint y: 90, endPoint x: 78, endPoint y: 98, distance: 102.0
click at [78, 98] on body "Toggle navigation ProStock WMS V04 - VIENNA [PERSON_NAME] LIMITED [PERSON_NAME]…" at bounding box center [350, 188] width 700 height 376
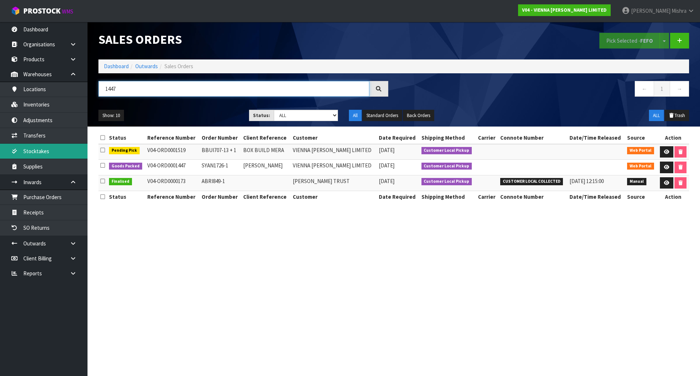
type input "1447"
